Goal: Communication & Community: Answer question/provide support

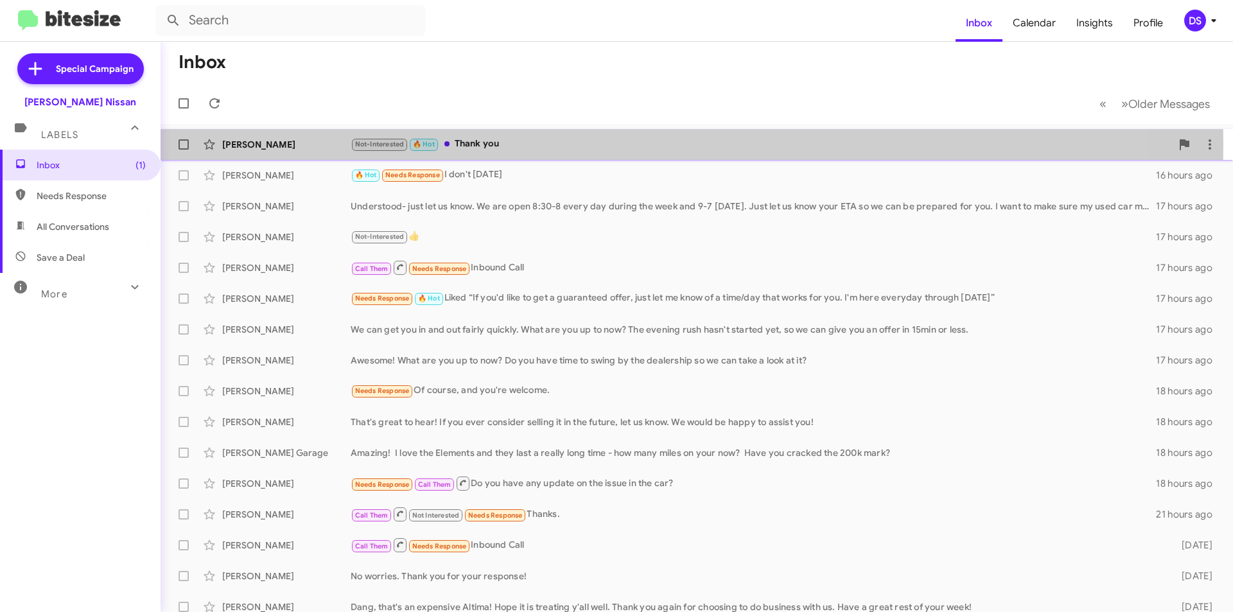
click at [288, 144] on div "[PERSON_NAME]" at bounding box center [286, 144] width 128 height 13
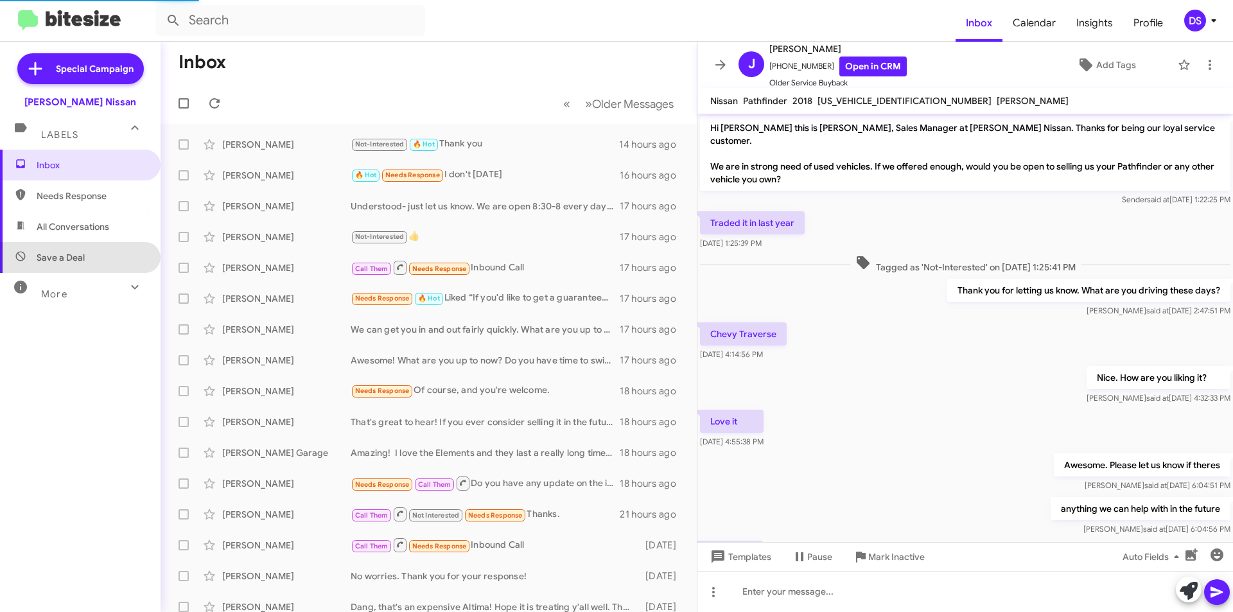
scroll to position [59, 0]
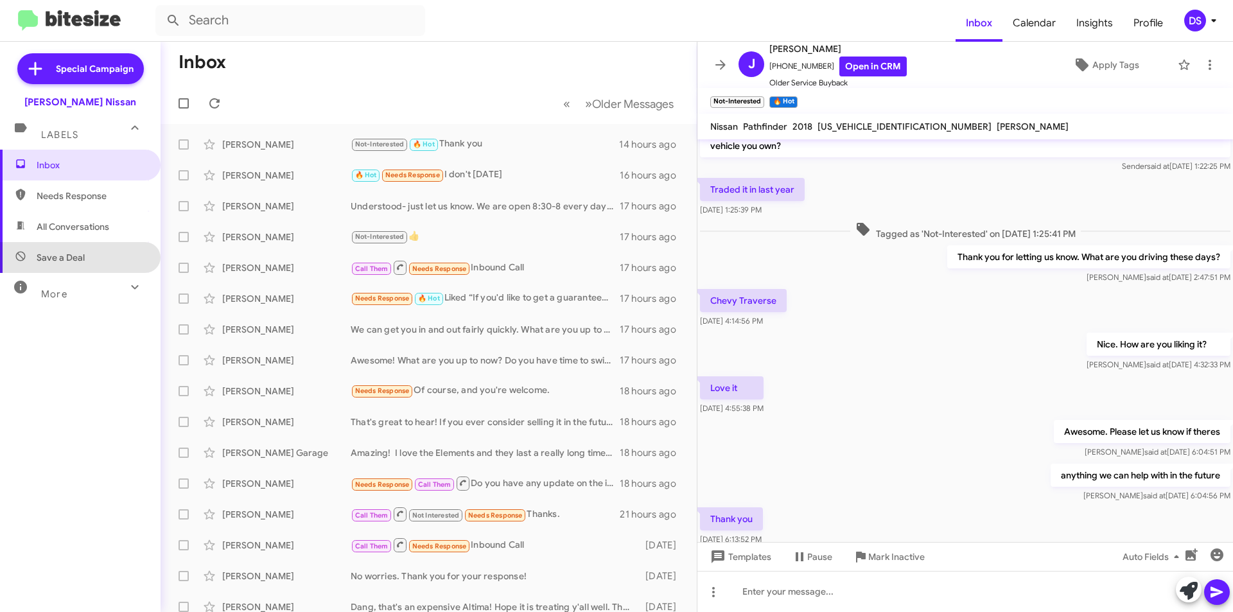
click at [92, 263] on span "Save a Deal" at bounding box center [80, 257] width 161 height 31
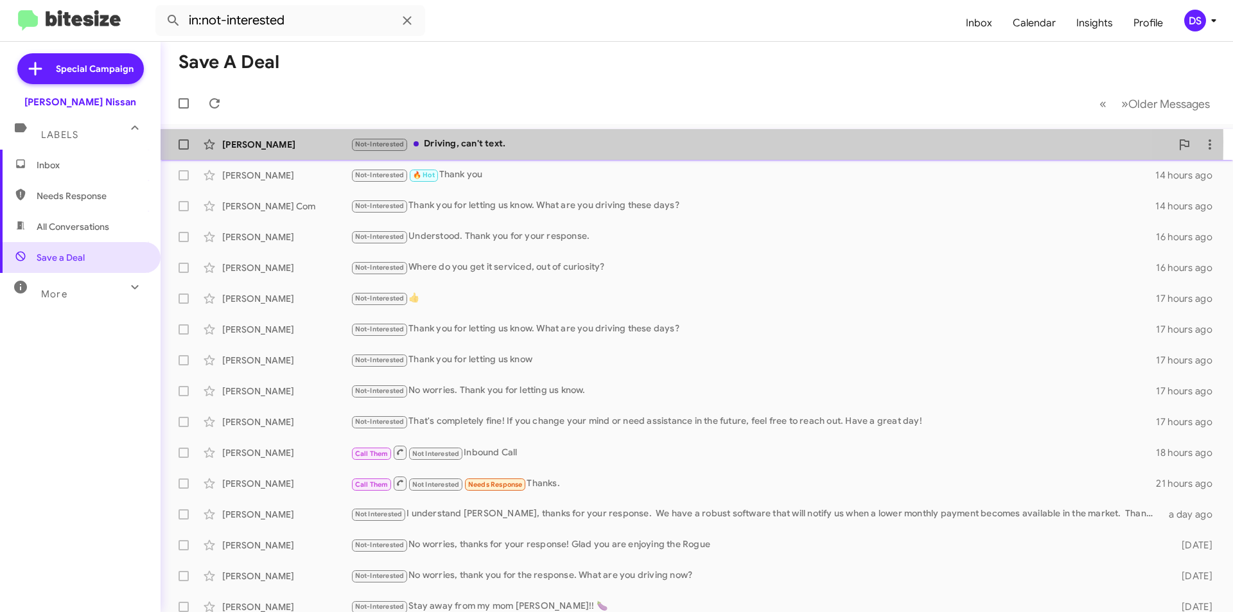
click at [290, 142] on div "[PERSON_NAME]" at bounding box center [286, 144] width 128 height 13
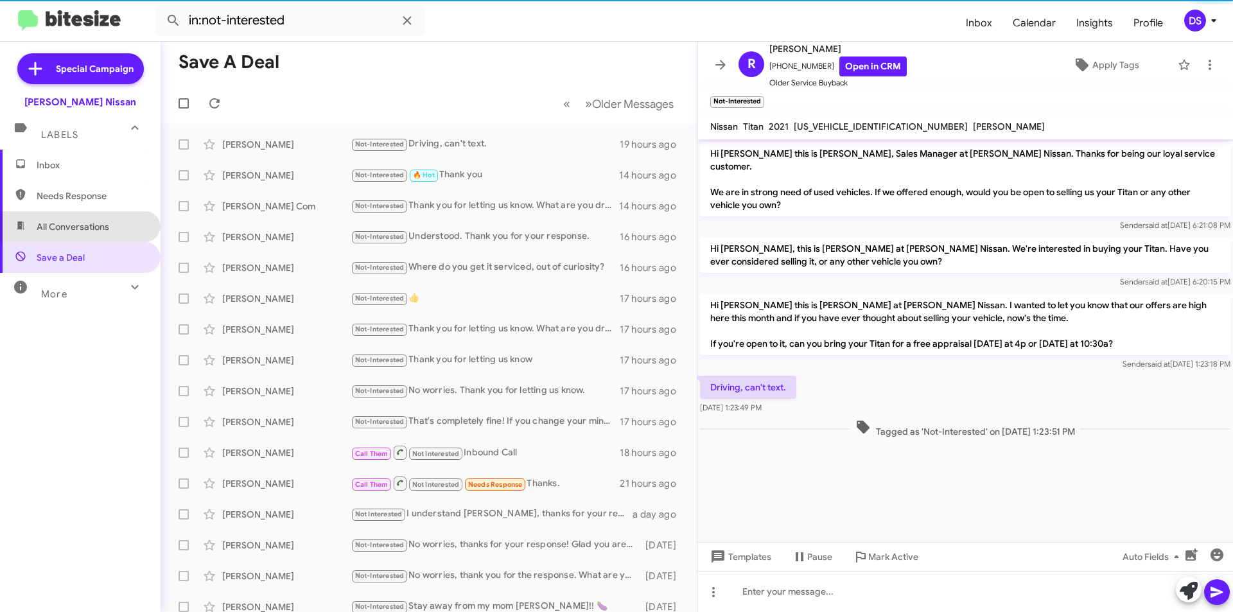
click at [110, 229] on span "All Conversations" at bounding box center [80, 226] width 161 height 31
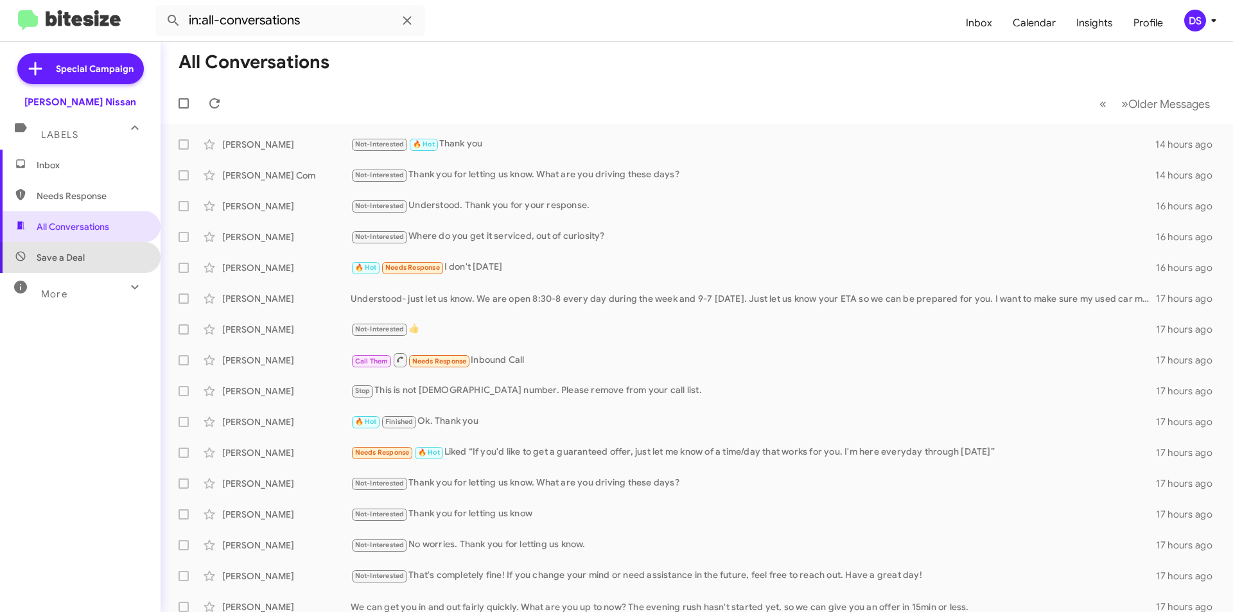
click at [110, 264] on span "Save a Deal" at bounding box center [80, 257] width 161 height 31
type input "in:not-interested"
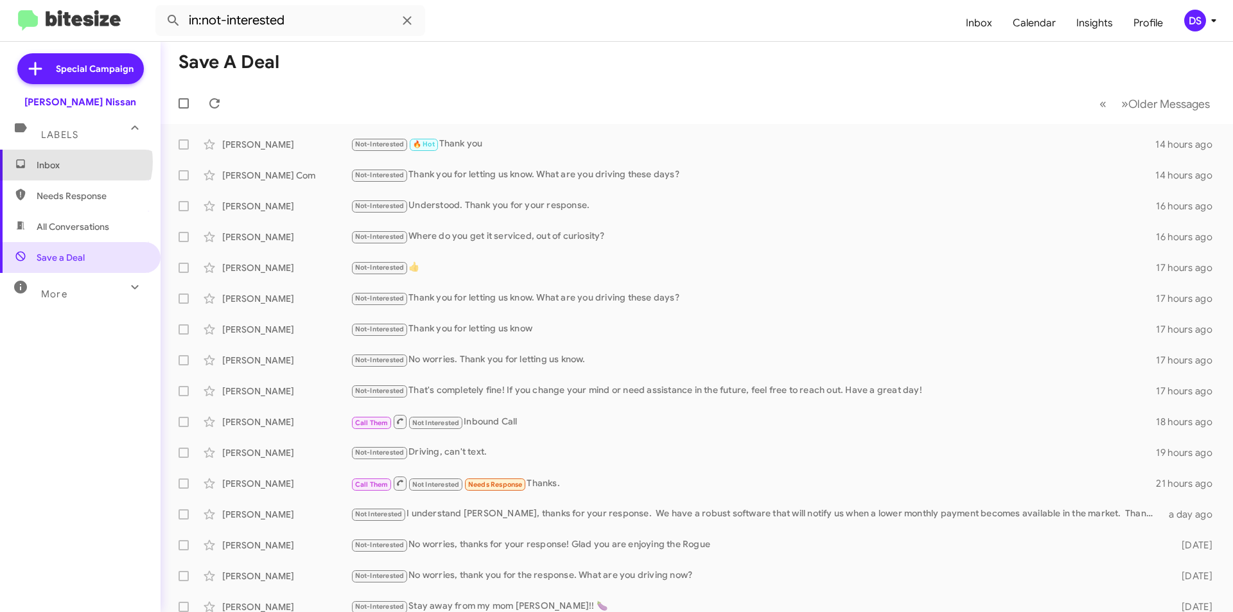
click at [74, 162] on span "Inbox" at bounding box center [91, 165] width 109 height 13
